Goal: Check status: Check status

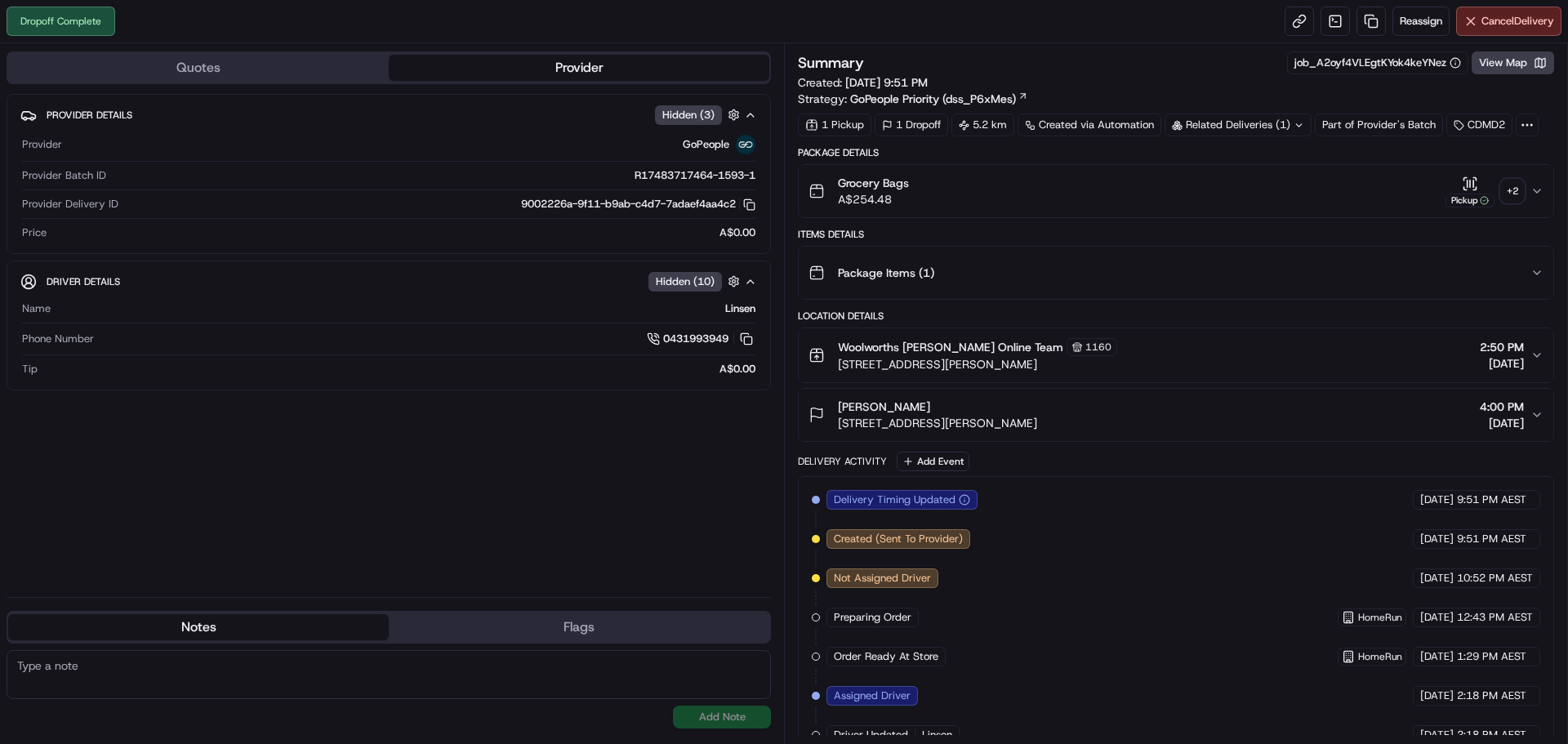
click at [1255, 124] on div "Related Deliveries (1)" at bounding box center [1237, 125] width 147 height 23
click at [1230, 82] on div "Summary job_A2oyf4VLEgtKYok4keYNez View Map Created: 15/08/2025 9:51 PM Strateg…" at bounding box center [1176, 79] width 756 height 55
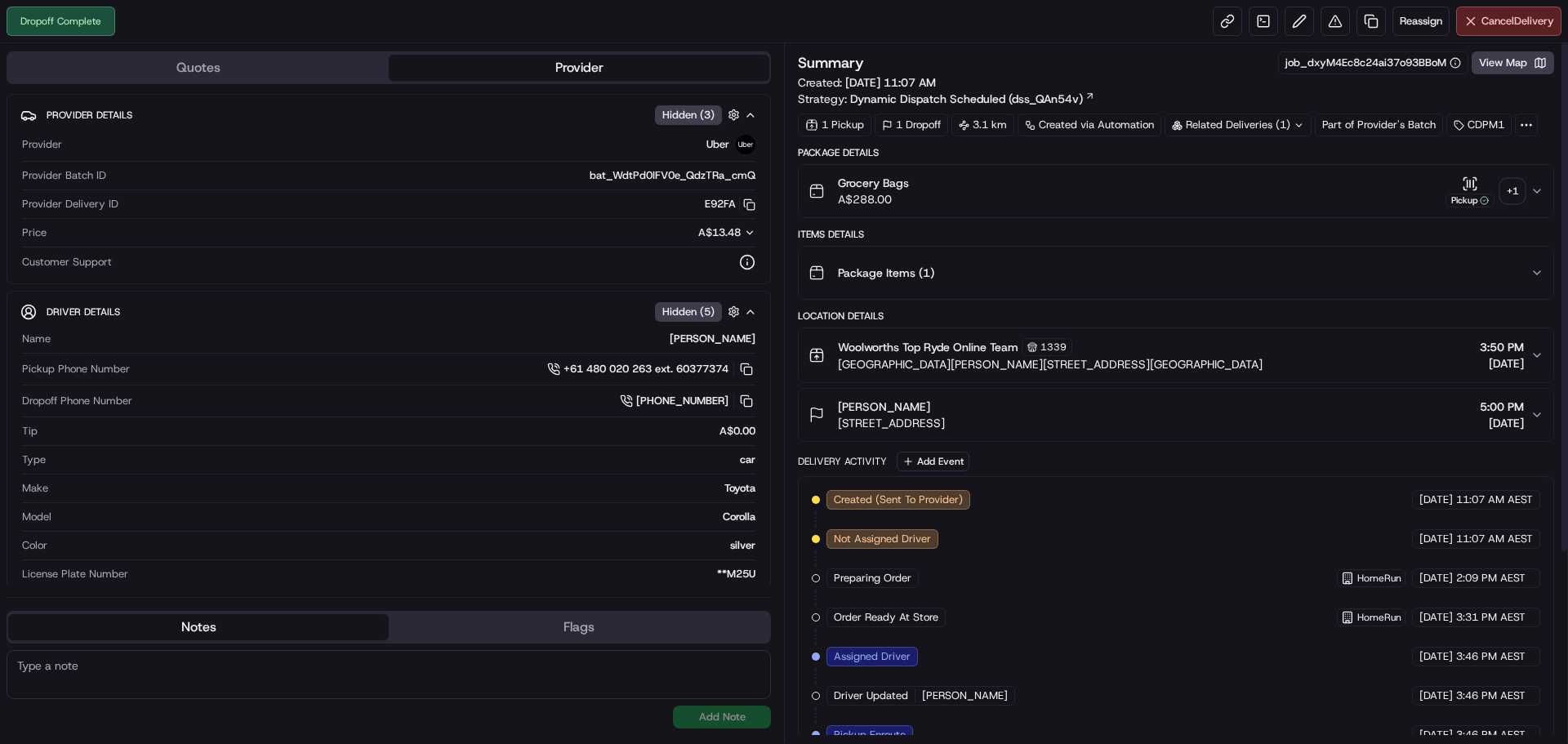
click at [1515, 194] on div "+ 1" at bounding box center [1512, 191] width 23 height 23
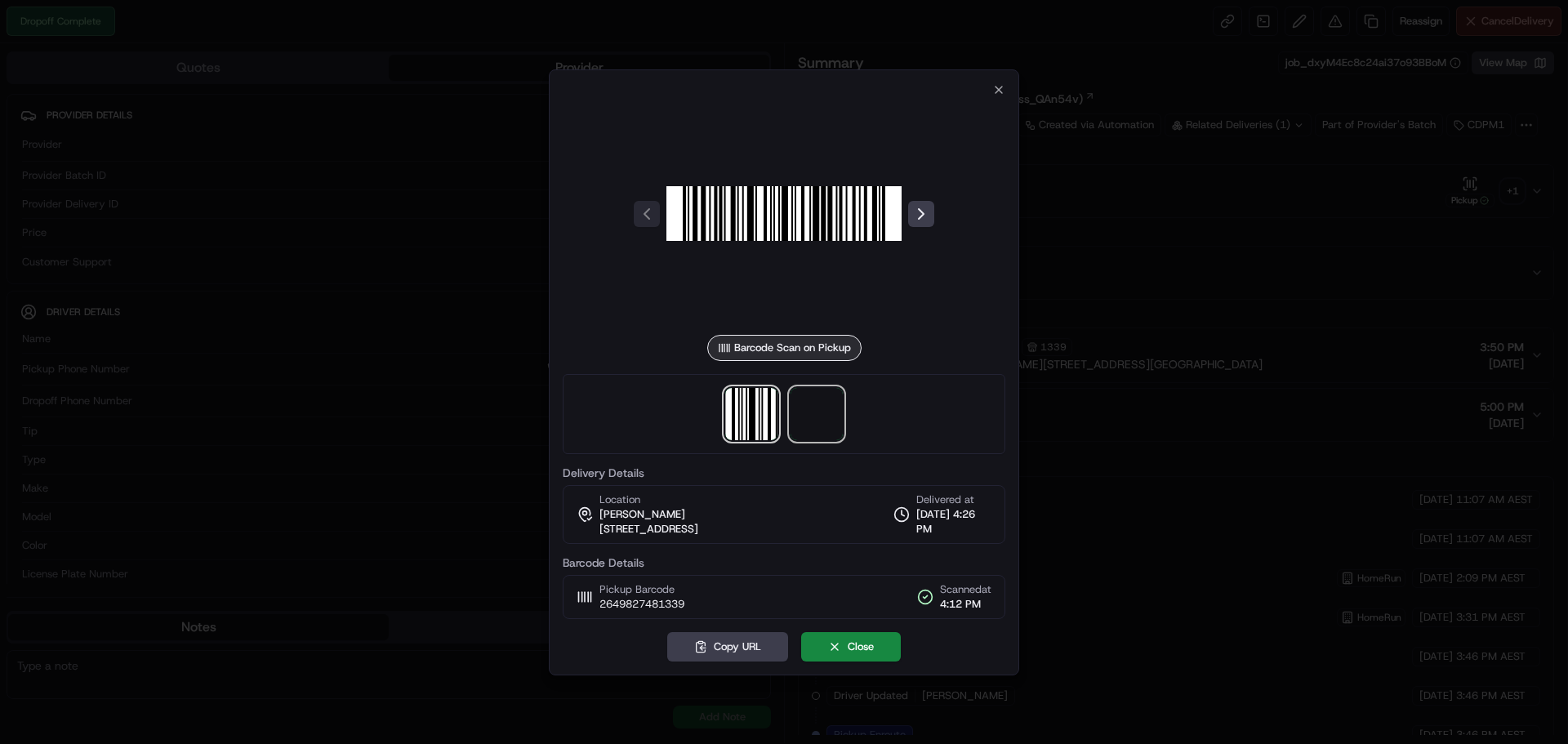
click at [819, 402] on span at bounding box center [817, 414] width 53 height 53
